Goal: Information Seeking & Learning: Learn about a topic

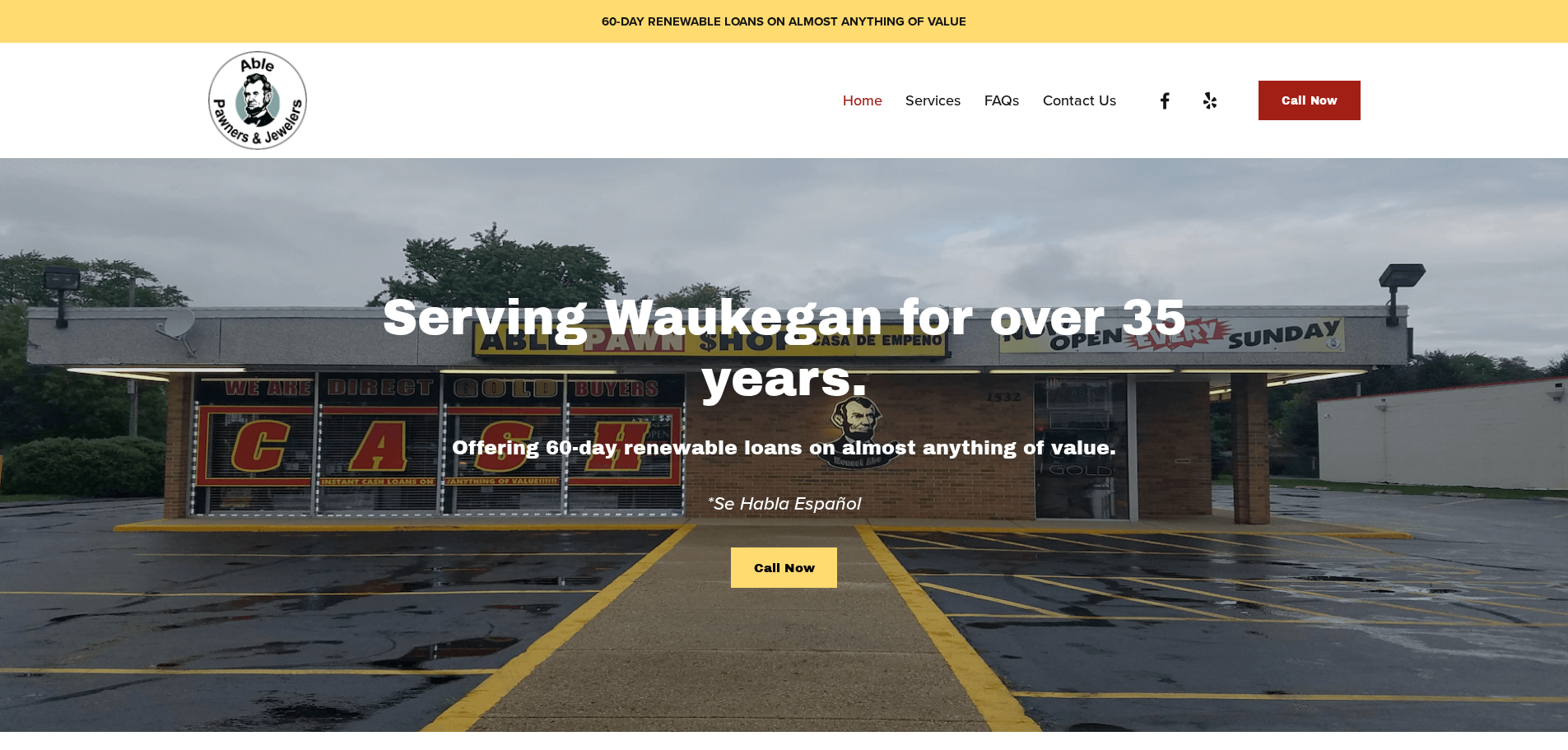
click at [1002, 95] on link "FAQs" at bounding box center [1001, 100] width 34 height 29
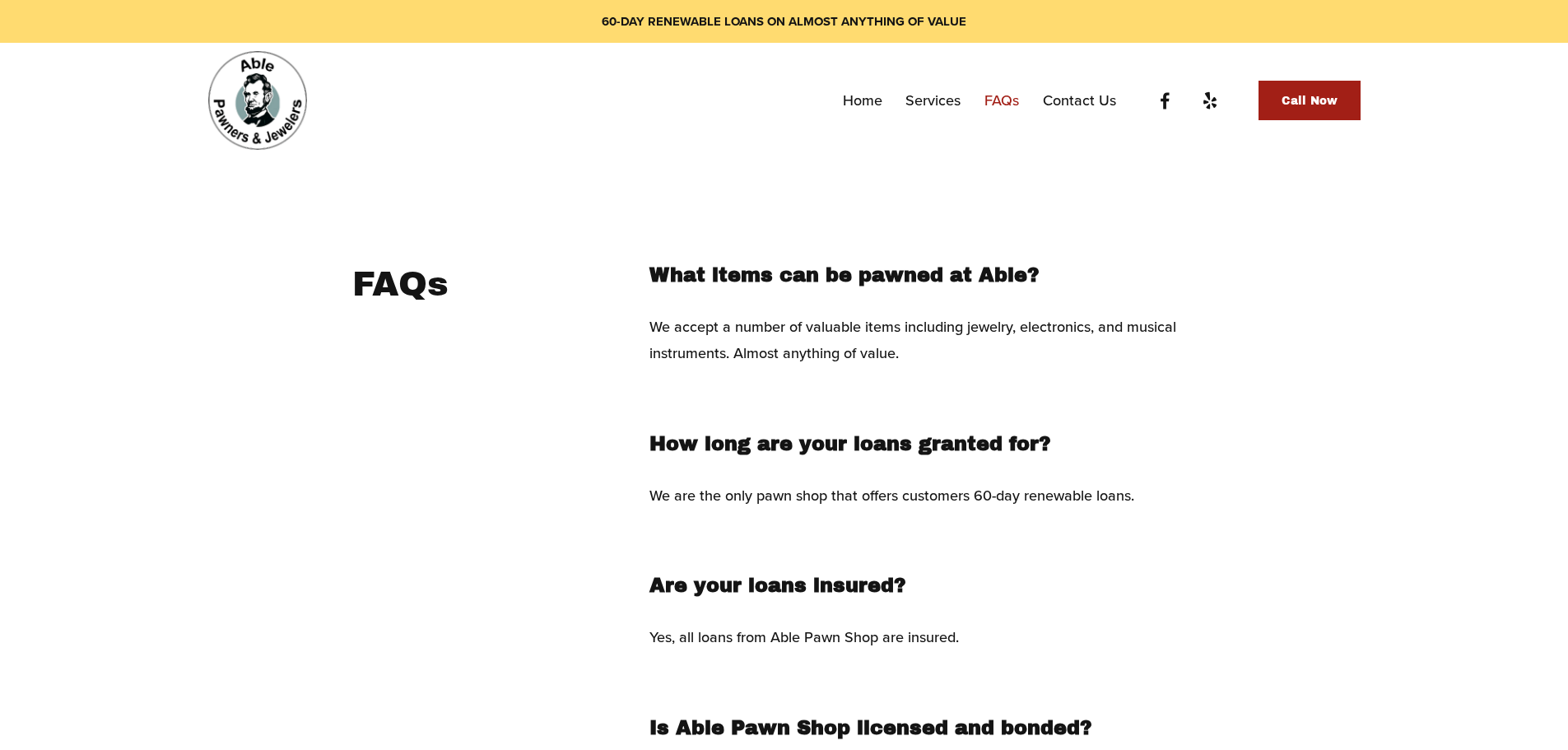
click at [934, 103] on link "Services" at bounding box center [933, 100] width 55 height 29
